Goal: Check status: Check status

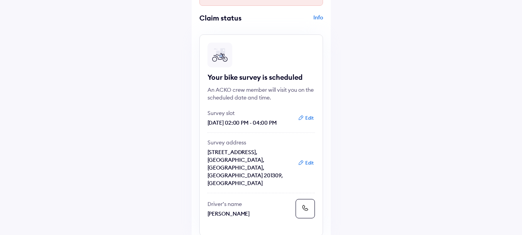
scroll to position [77, 0]
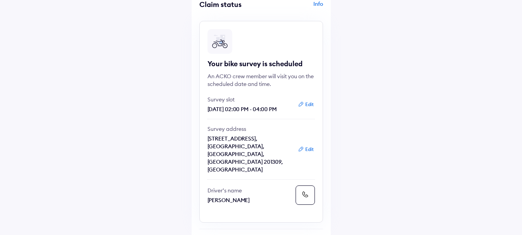
click at [307, 103] on button "Edit" at bounding box center [306, 105] width 20 height 8
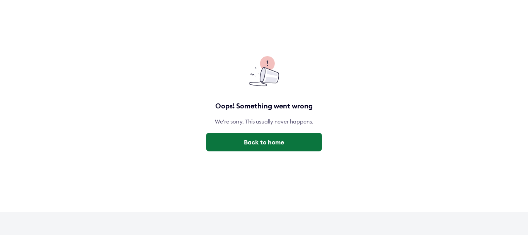
click at [264, 147] on button "Back to home" at bounding box center [264, 142] width 116 height 19
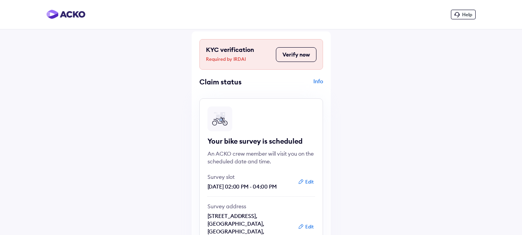
click at [309, 184] on button "Edit" at bounding box center [306, 182] width 20 height 8
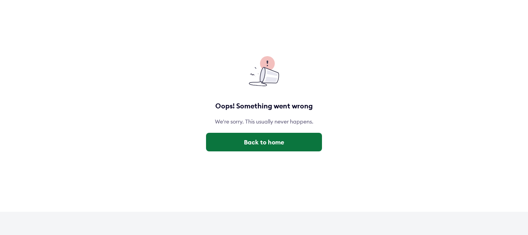
click at [276, 145] on button "Back to home" at bounding box center [264, 142] width 116 height 19
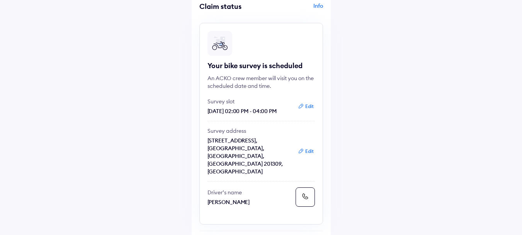
scroll to position [77, 0]
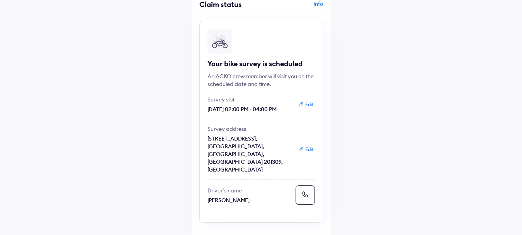
click at [312, 145] on button "Edit" at bounding box center [306, 149] width 20 height 8
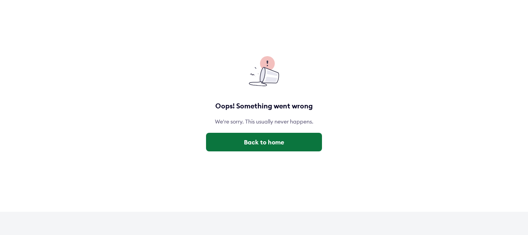
click at [271, 141] on button "Back to home" at bounding box center [264, 142] width 116 height 19
